Goal: Entertainment & Leisure: Consume media (video, audio)

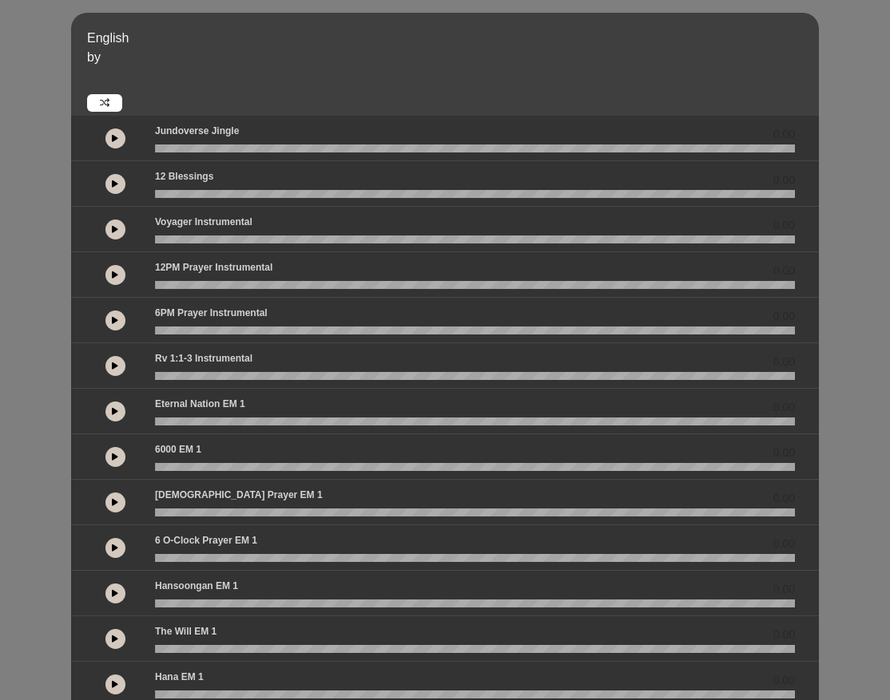
click at [823, 699] on html "English by 0.00 0.00" at bounding box center [445, 350] width 890 height 700
click at [46, 680] on div "English by 0.00 0.00 0.00" at bounding box center [445, 474] width 890 height 922
click at [116, 226] on icon at bounding box center [115, 229] width 6 height 8
click at [116, 226] on icon at bounding box center [115, 229] width 5 height 8
click at [118, 232] on icon at bounding box center [115, 229] width 6 height 8
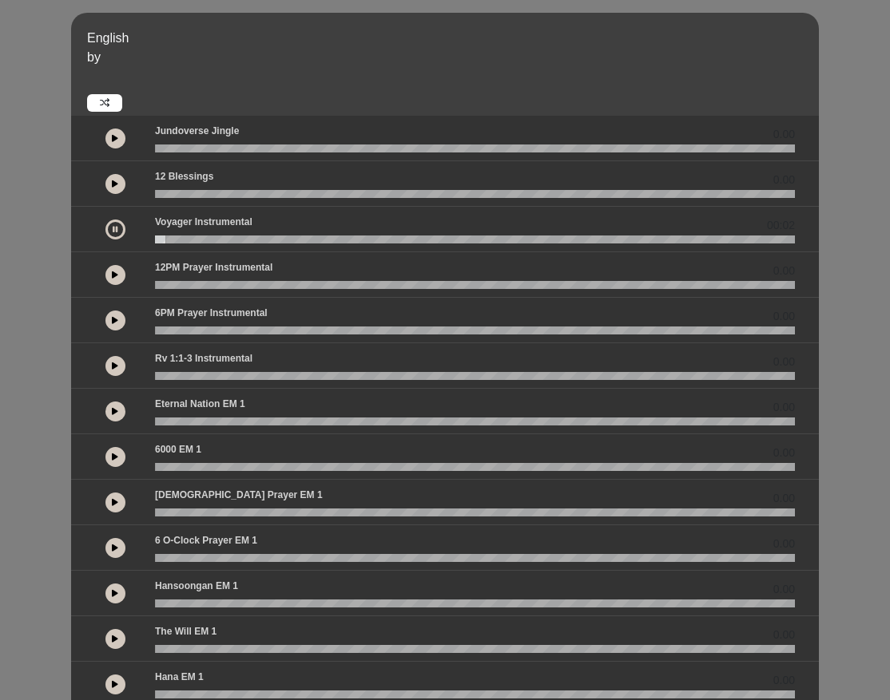
click at [118, 232] on button at bounding box center [115, 230] width 20 height 20
click at [111, 221] on button at bounding box center [115, 230] width 20 height 20
drag, startPoint x: 169, startPoint y: 241, endPoint x: 148, endPoint y: 240, distance: 21.6
click at [148, 240] on div at bounding box center [474, 240] width 659 height 8
click at [120, 225] on button at bounding box center [115, 230] width 20 height 20
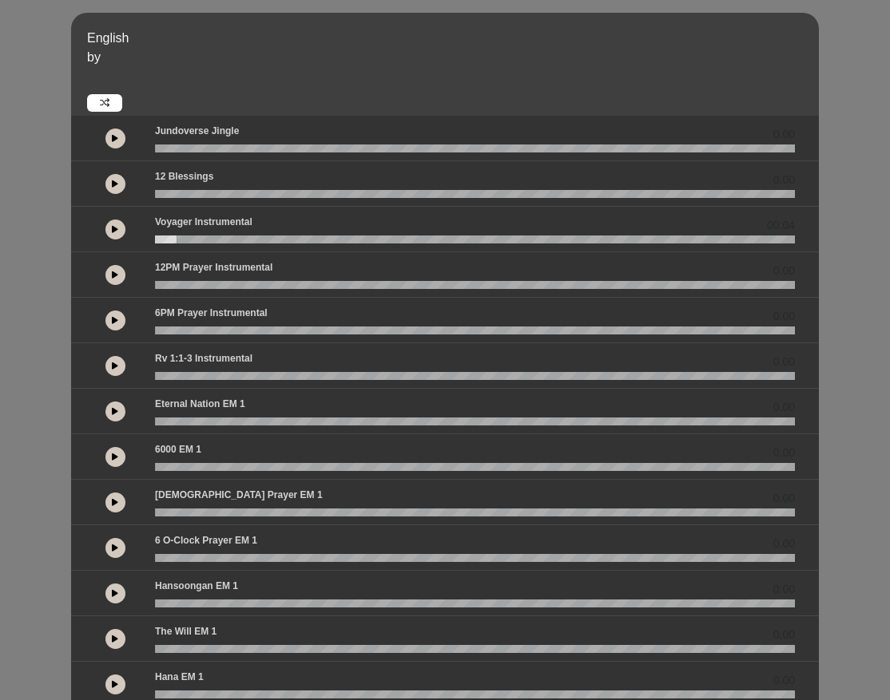
drag, startPoint x: 171, startPoint y: 238, endPoint x: 149, endPoint y: 239, distance: 21.6
click at [149, 239] on div at bounding box center [474, 240] width 659 height 8
click at [113, 232] on icon at bounding box center [115, 229] width 6 height 8
click at [121, 223] on button at bounding box center [115, 230] width 20 height 20
